Goal: Task Accomplishment & Management: Use online tool/utility

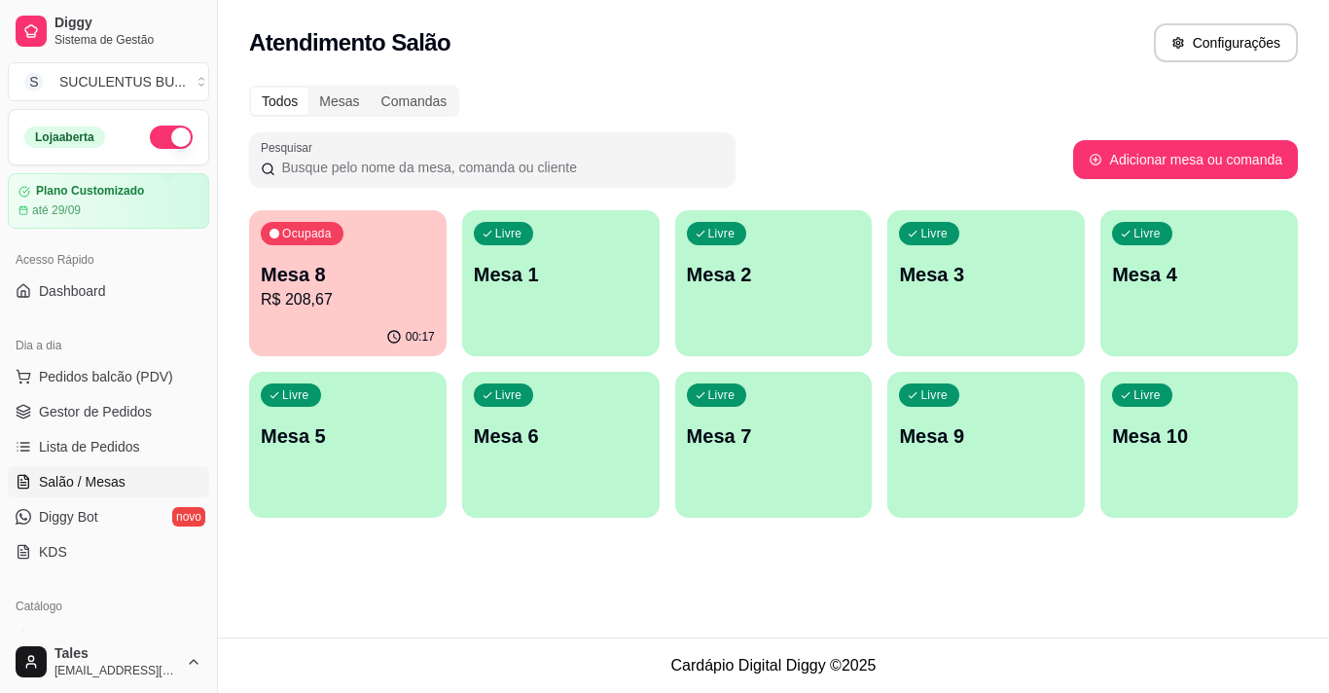
scroll to position [195, 0]
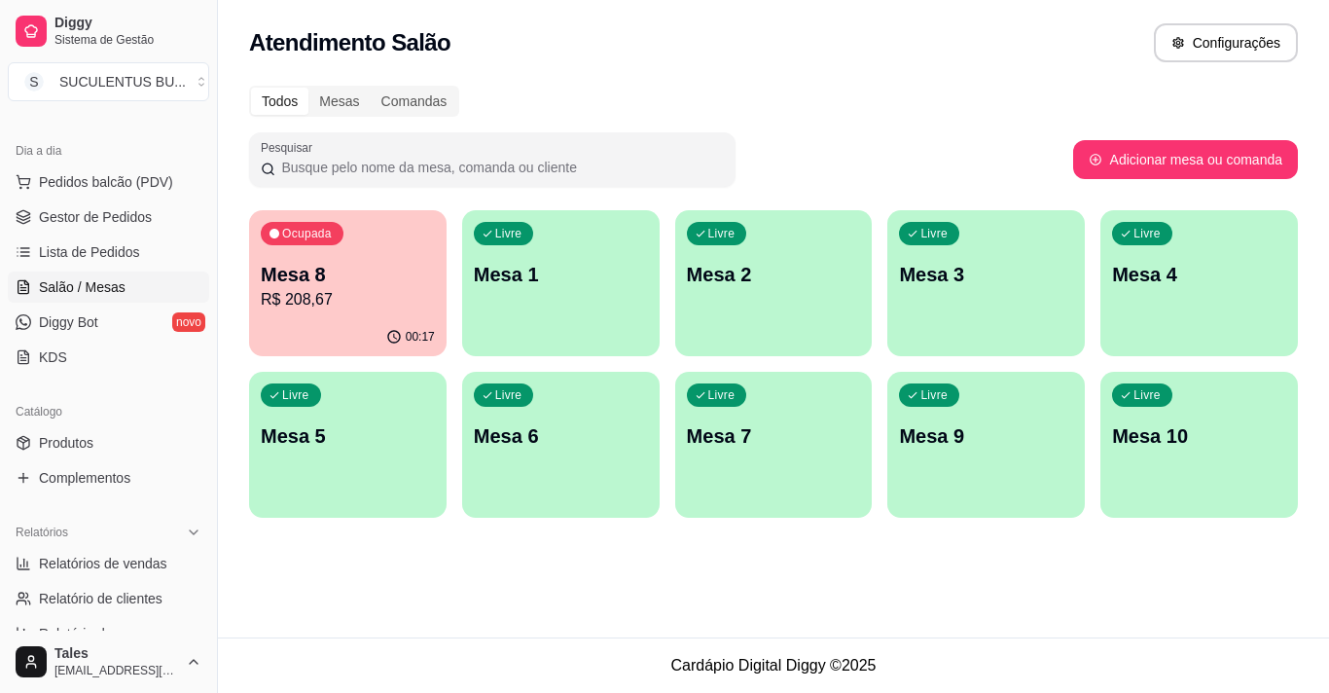
click at [408, 282] on p "Mesa 8" at bounding box center [348, 274] width 174 height 27
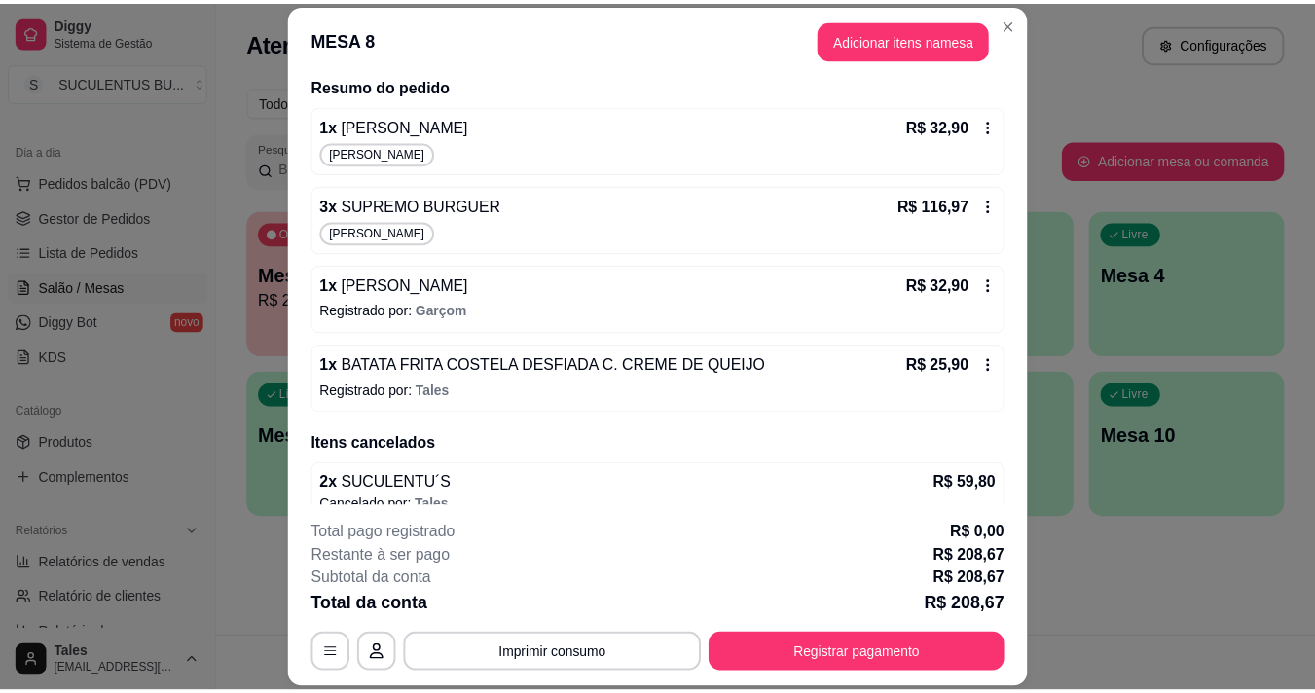
scroll to position [135, 0]
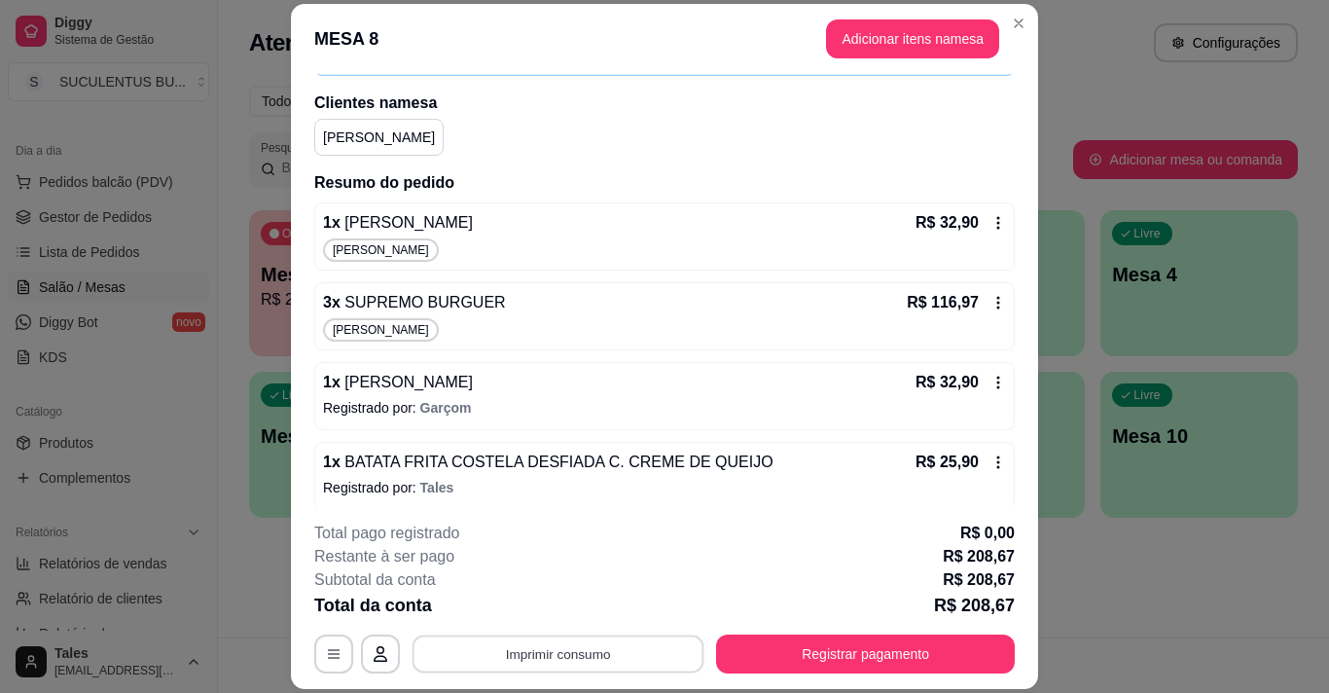
click at [591, 664] on button "Imprimir consumo" at bounding box center [559, 654] width 292 height 38
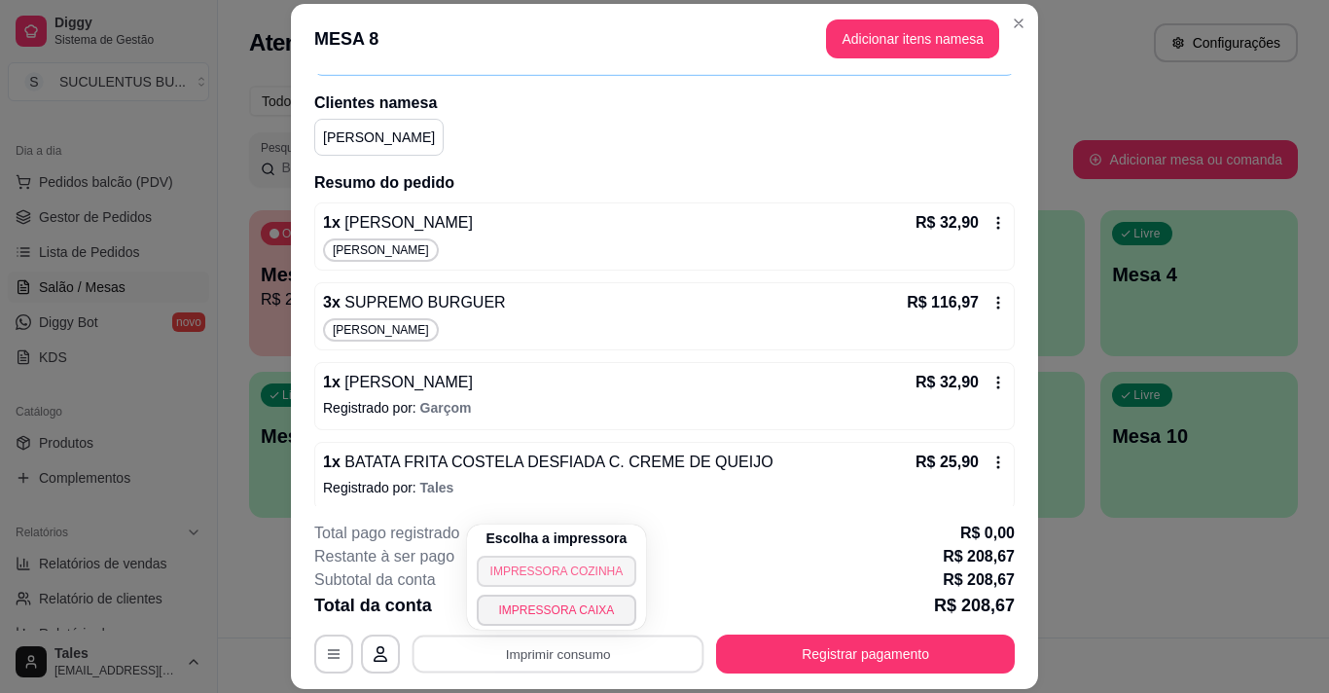
click at [573, 570] on button "IMPRESSORA COZINHA" at bounding box center [557, 571] width 161 height 31
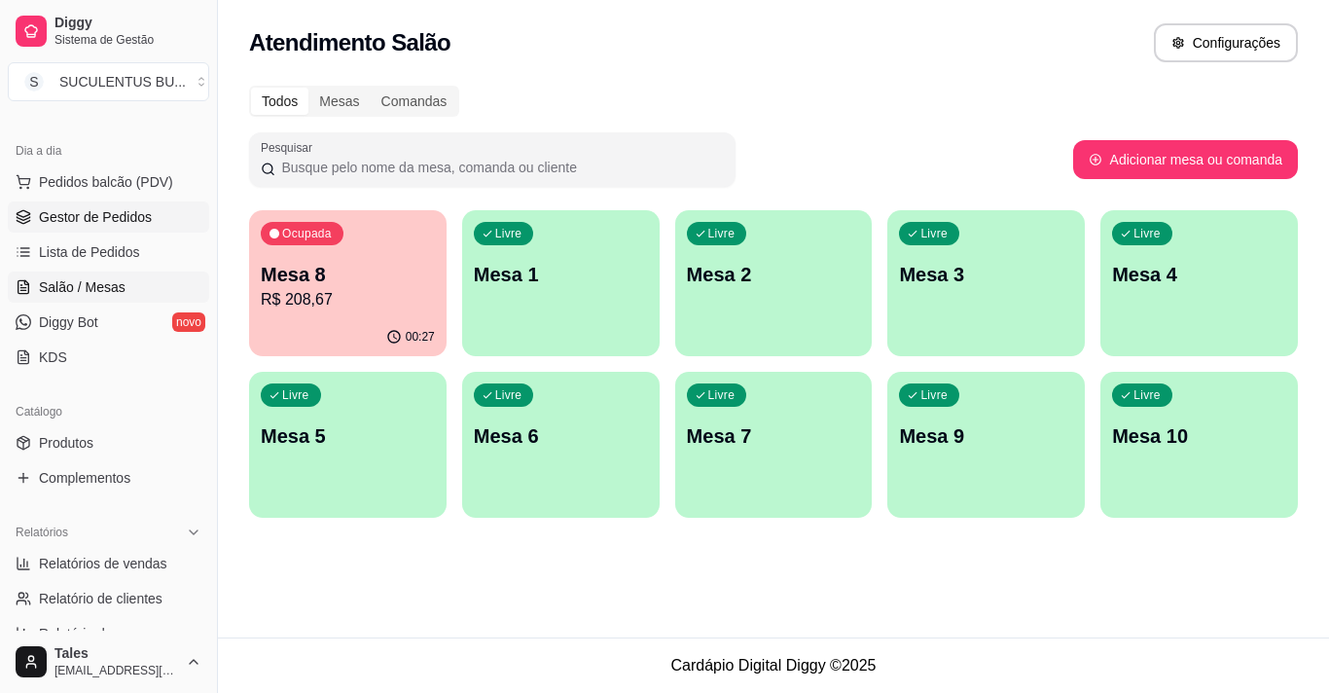
click at [88, 223] on span "Gestor de Pedidos" at bounding box center [95, 216] width 113 height 19
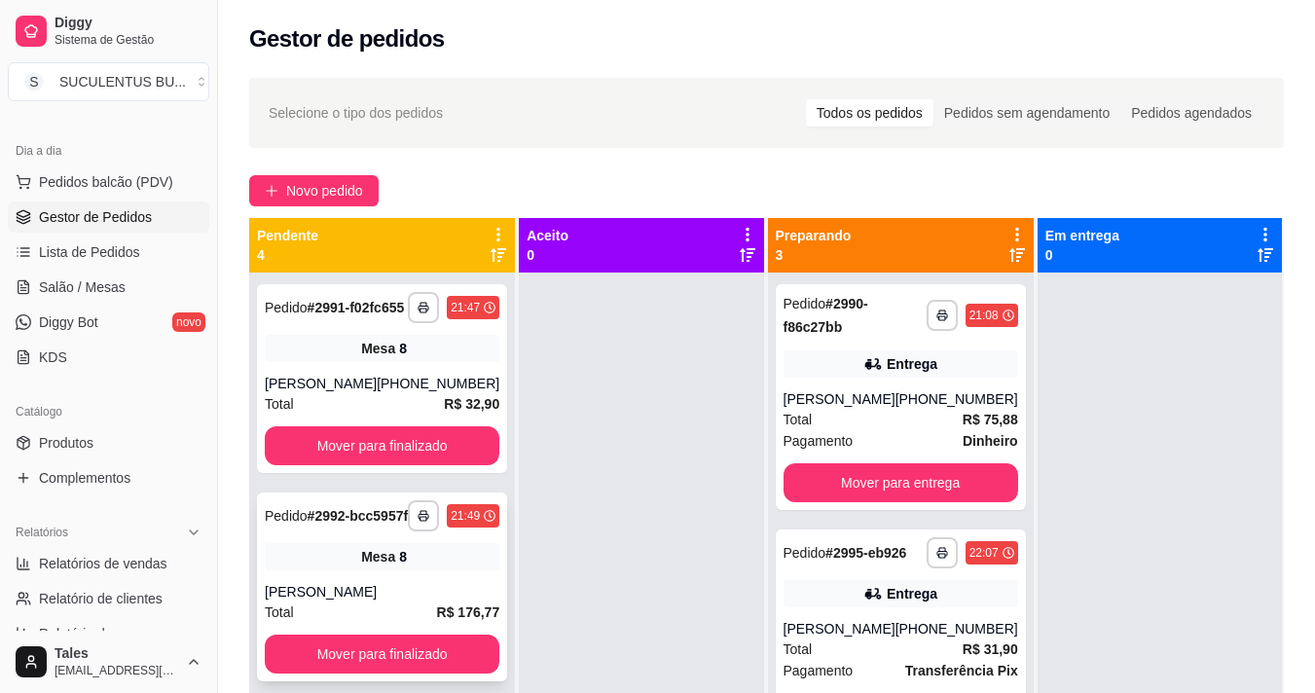
click at [450, 605] on div "**********" at bounding box center [382, 586] width 250 height 189
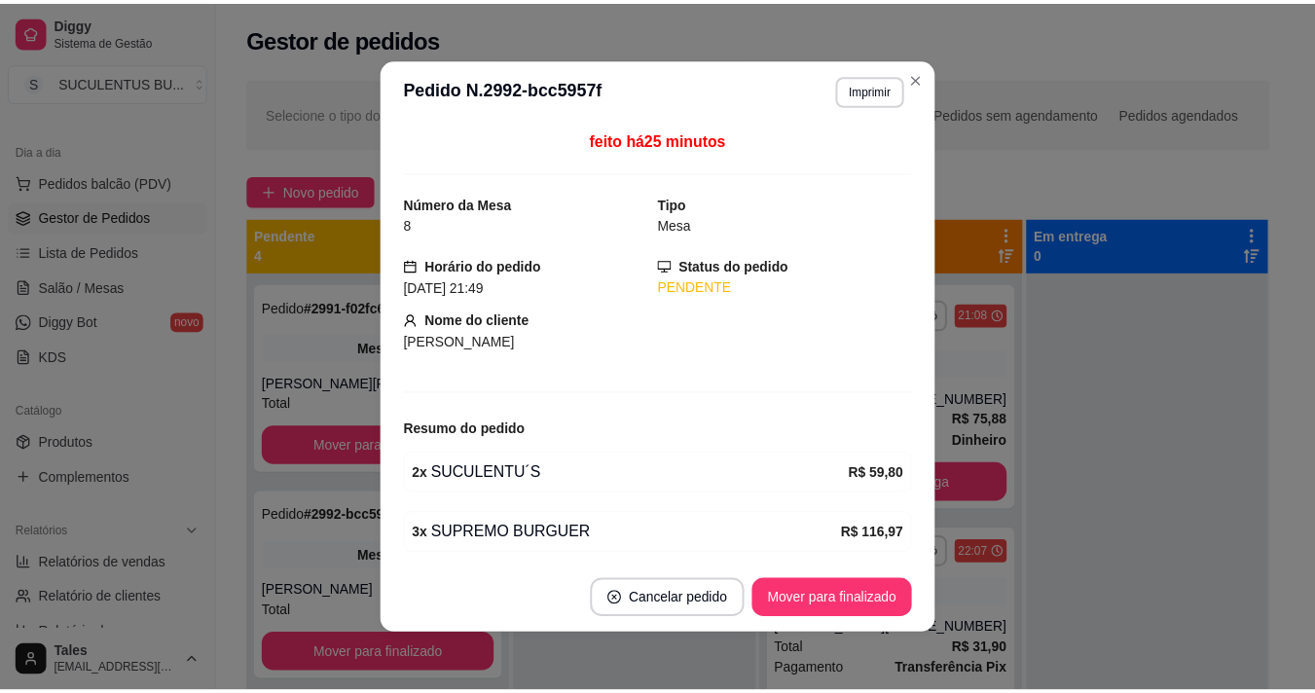
scroll to position [73, 0]
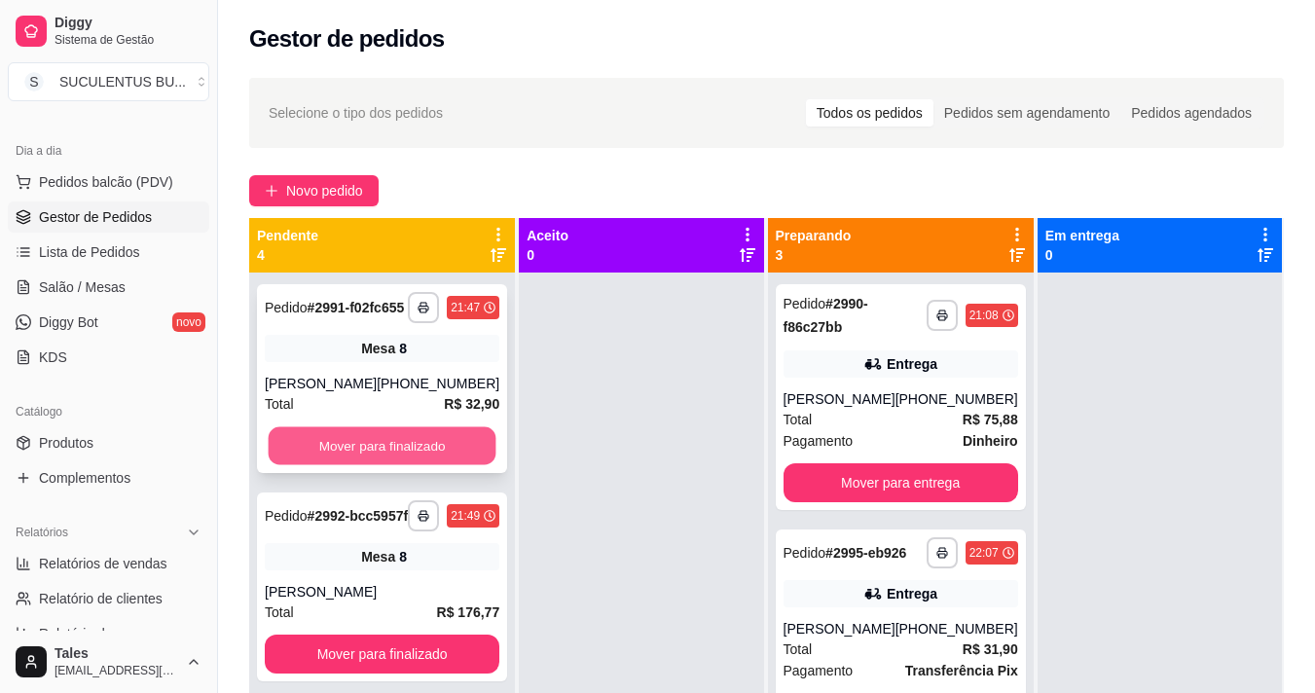
click at [429, 457] on button "Mover para finalizado" at bounding box center [383, 446] width 228 height 38
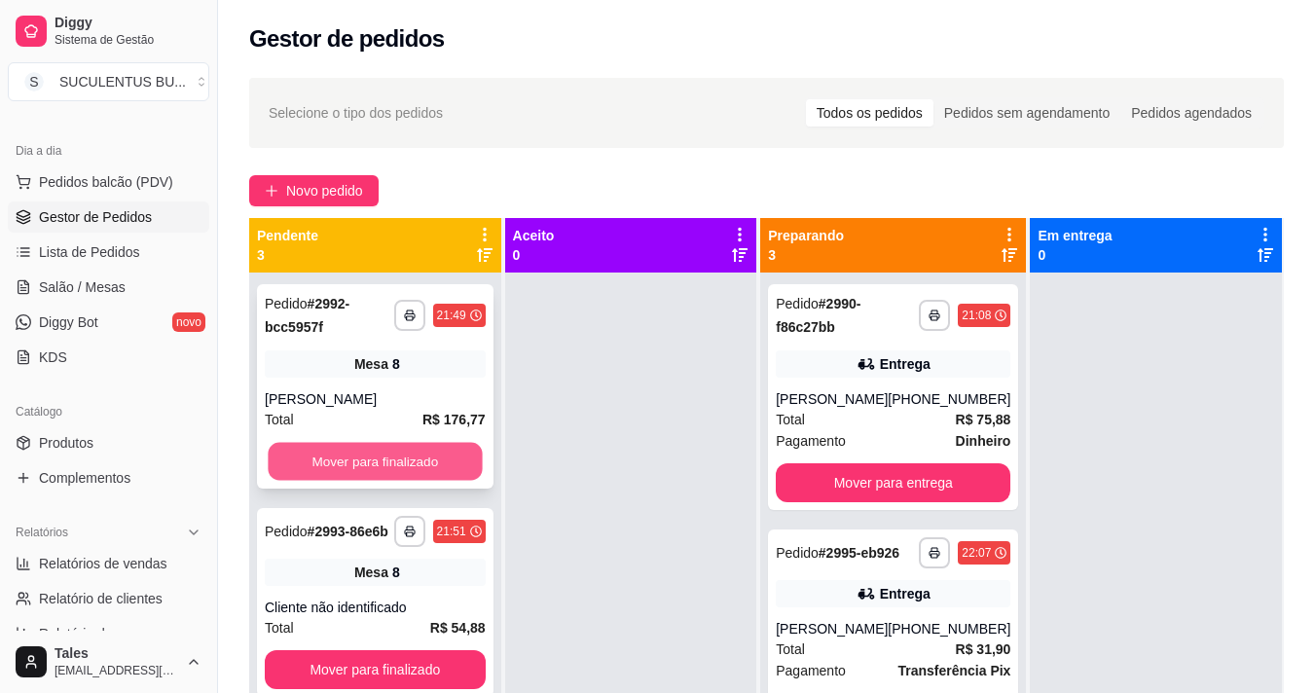
click at [431, 458] on button "Mover para finalizado" at bounding box center [375, 462] width 214 height 38
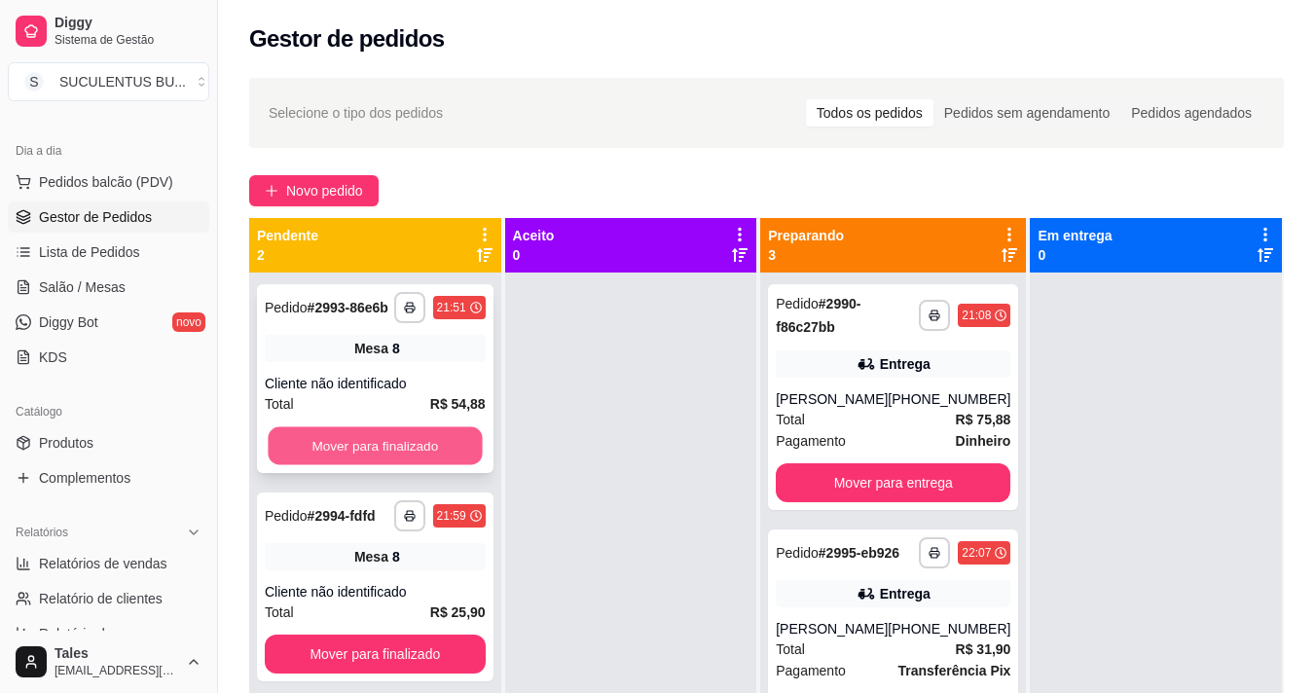
click at [434, 456] on button "Mover para finalizado" at bounding box center [375, 446] width 214 height 38
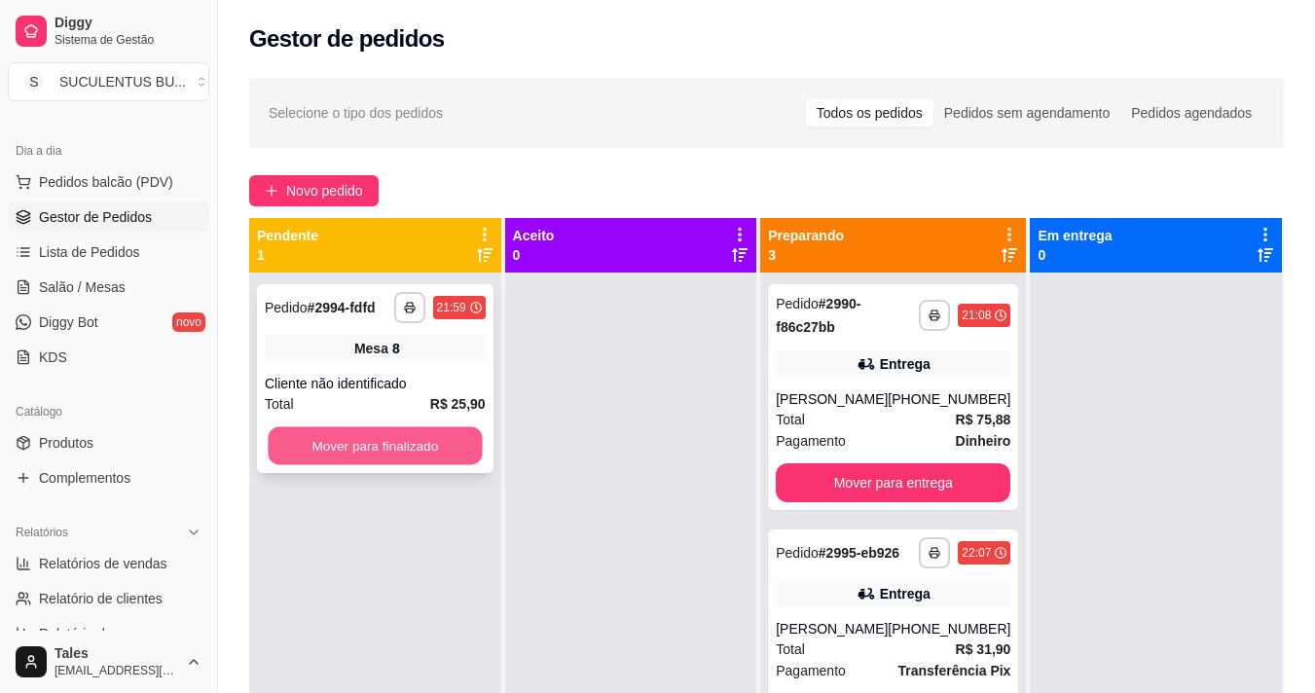
click at [435, 455] on button "Mover para finalizado" at bounding box center [375, 446] width 214 height 38
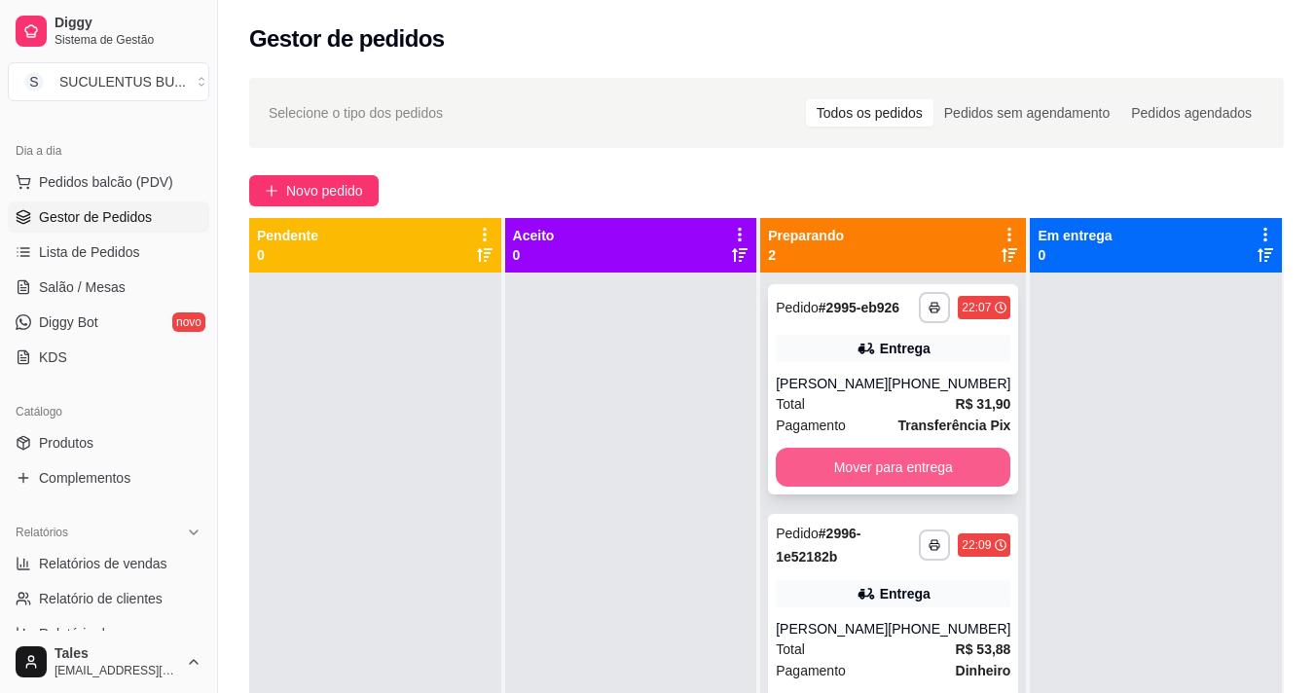
click at [920, 487] on button "Mover para entrega" at bounding box center [893, 467] width 235 height 39
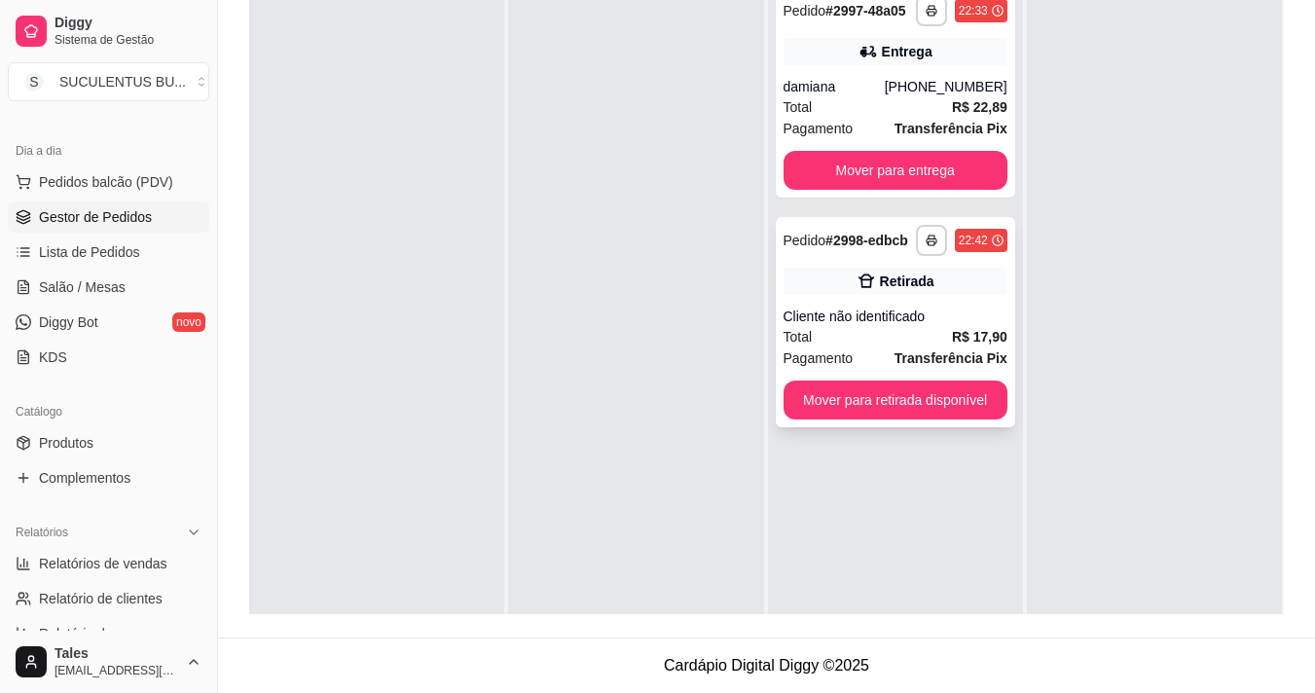
scroll to position [199, 0]
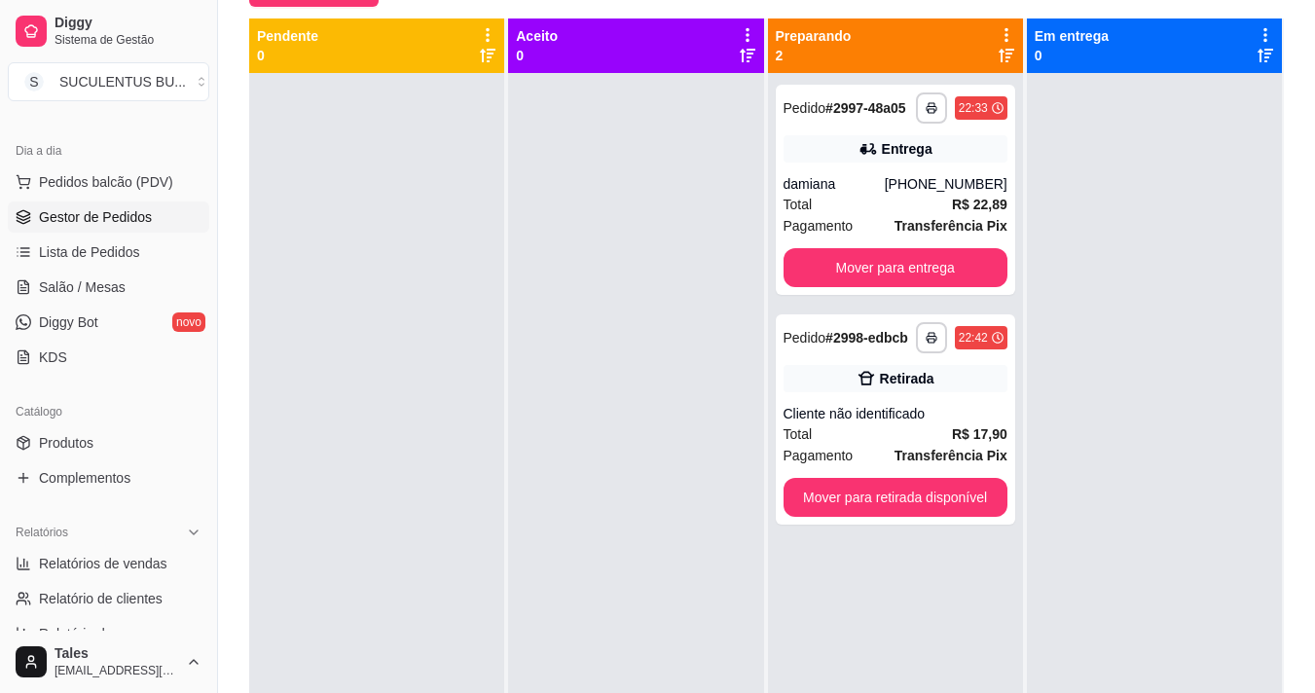
click at [439, 352] on div at bounding box center [376, 419] width 255 height 693
